Goal: Task Accomplishment & Management: Complete application form

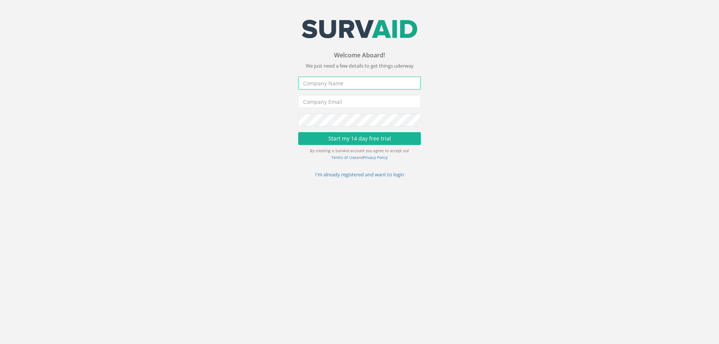
click at [344, 82] on input "text" at bounding box center [359, 83] width 123 height 13
type input "Site Surveying Services ltd"
type input "admin@sitesurvey.co.uk"
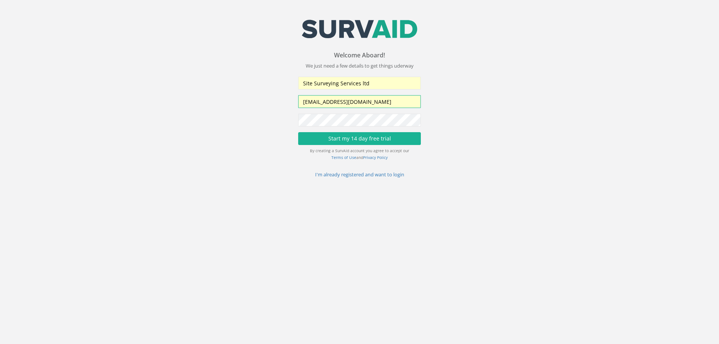
click at [377, 100] on input "admin@sitesurvey.co.uk" at bounding box center [359, 101] width 123 height 13
click at [484, 144] on div "Welcome Aboard! You've been invited to create a SurvAid account for . Please se…" at bounding box center [359, 115] width 731 height 126
